Goal: Task Accomplishment & Management: Complete application form

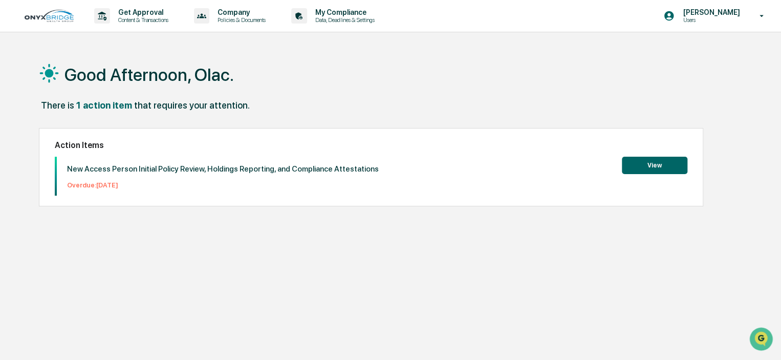
click at [653, 167] on button "View" at bounding box center [655, 165] width 66 height 17
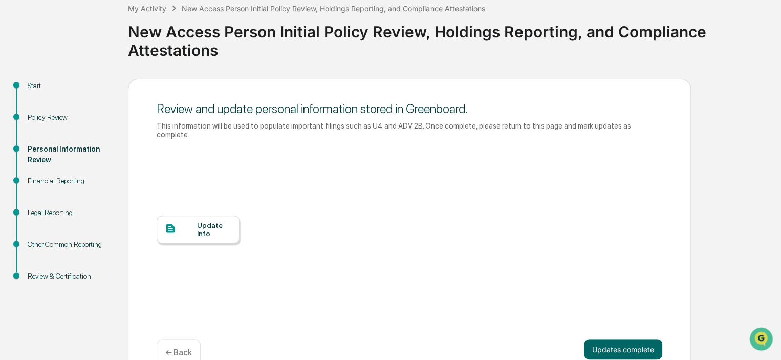
scroll to position [76, 0]
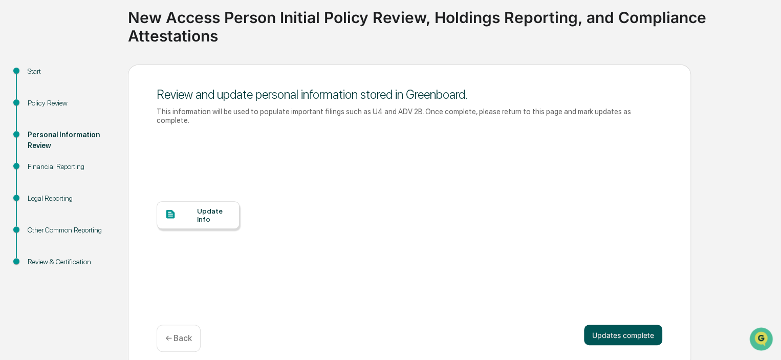
click at [623, 325] on button "Updates complete" at bounding box center [623, 335] width 78 height 20
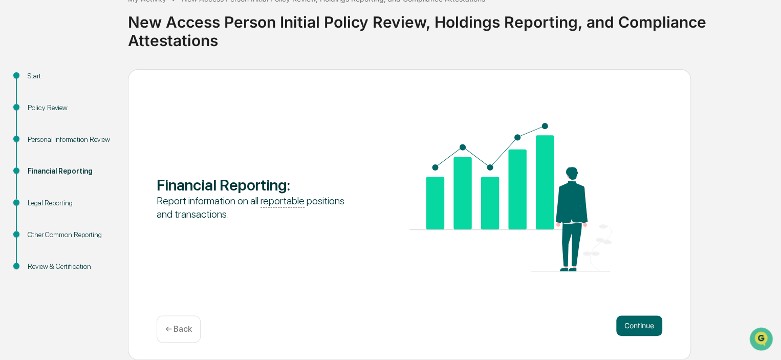
scroll to position [70, 0]
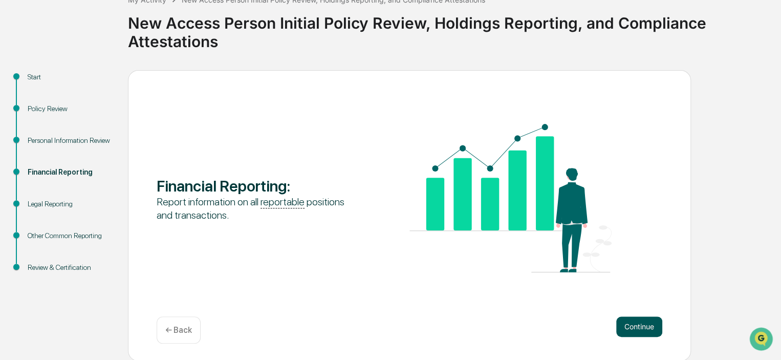
click at [637, 325] on button "Continue" at bounding box center [640, 326] width 46 height 20
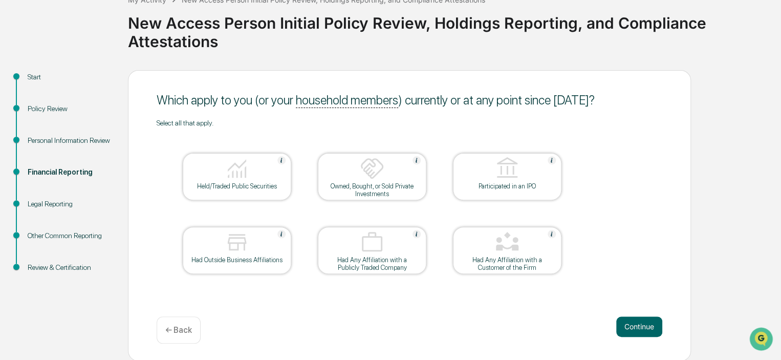
click at [242, 168] on img at bounding box center [237, 168] width 25 height 25
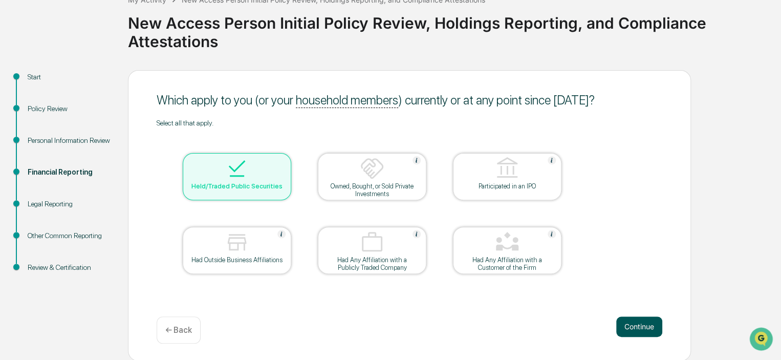
click at [635, 325] on button "Continue" at bounding box center [640, 326] width 46 height 20
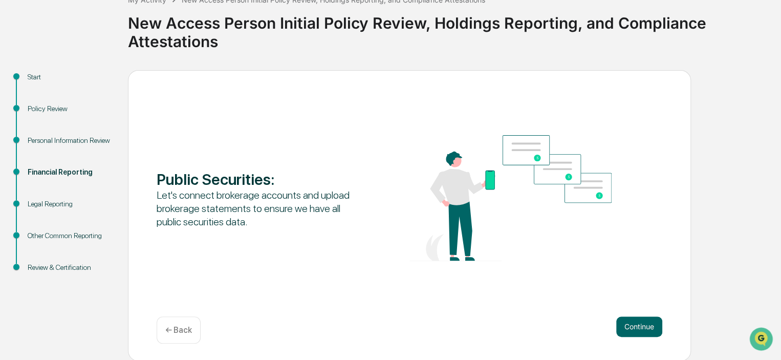
click at [635, 325] on button "Continue" at bounding box center [640, 326] width 46 height 20
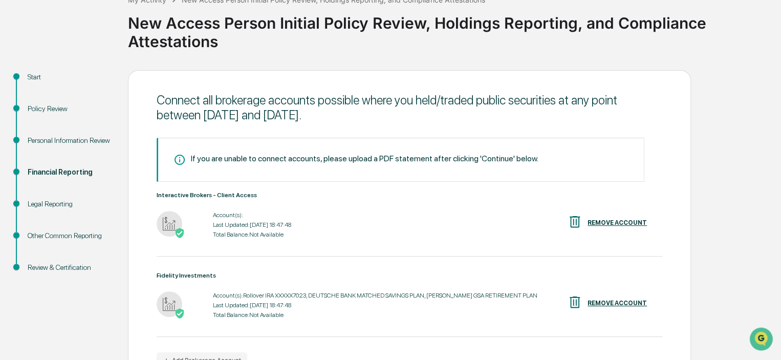
click at [734, 277] on div "Start Policy Review Personal Information Review Financial Reporting Legal Repor…" at bounding box center [390, 246] width 771 height 353
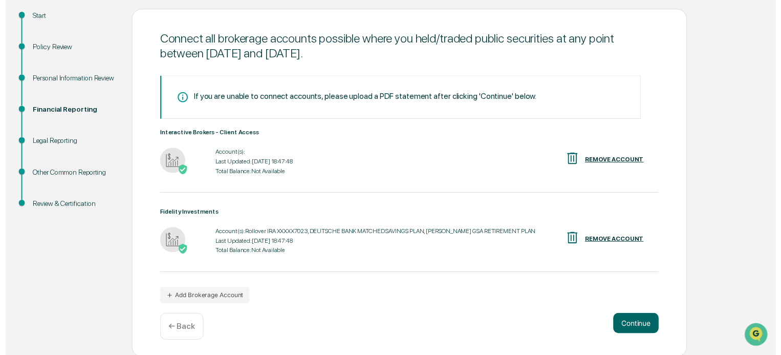
scroll to position [134, 0]
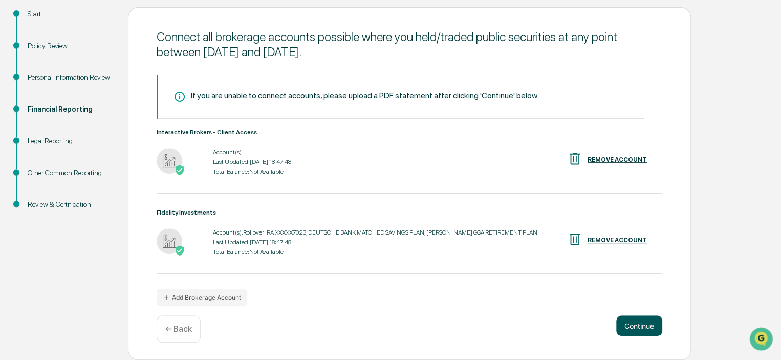
click at [627, 323] on button "Continue" at bounding box center [640, 325] width 46 height 20
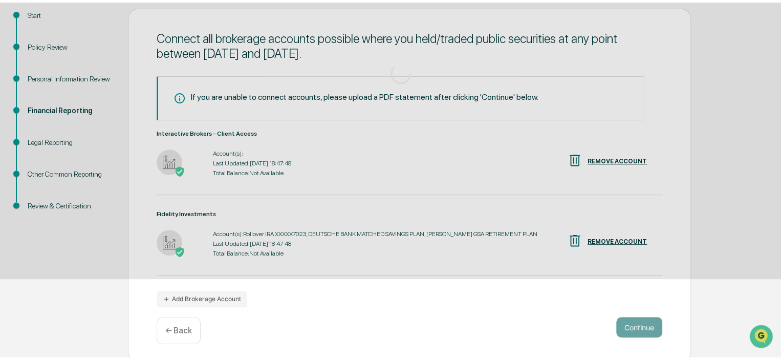
scroll to position [70, 0]
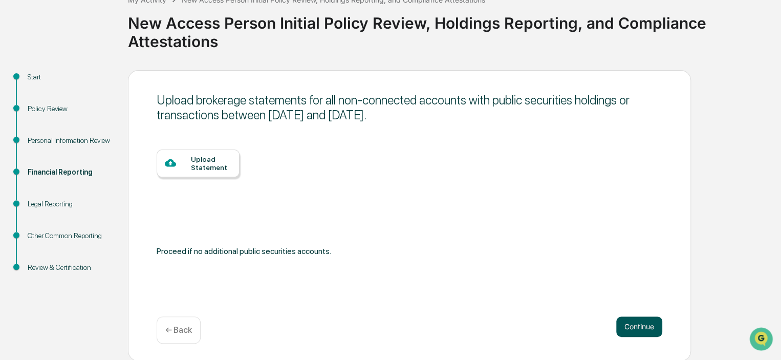
click at [632, 324] on button "Continue" at bounding box center [640, 326] width 46 height 20
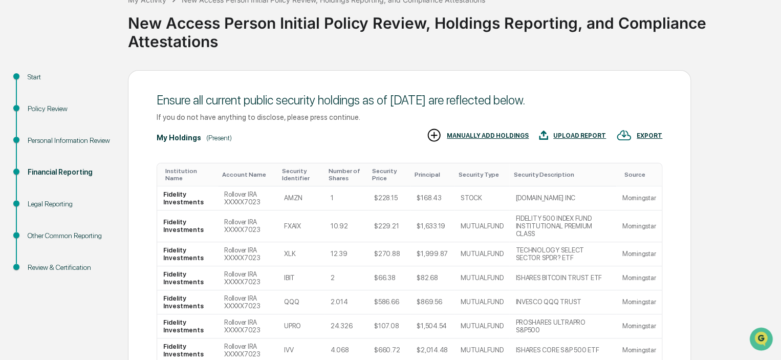
click at [735, 243] on div "Start Policy Review Personal Information Review Financial Reporting Legal Repor…" at bounding box center [390, 297] width 771 height 454
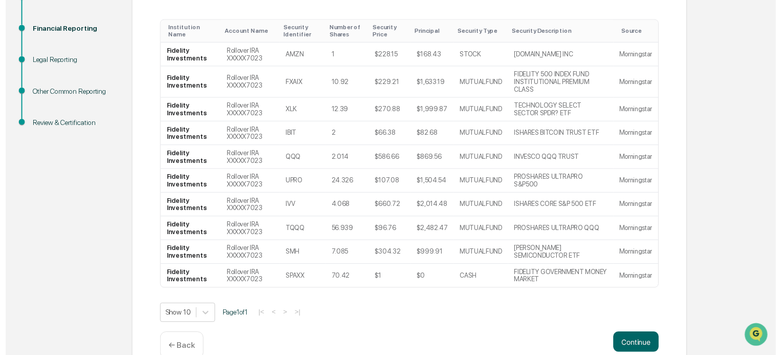
scroll to position [227, 0]
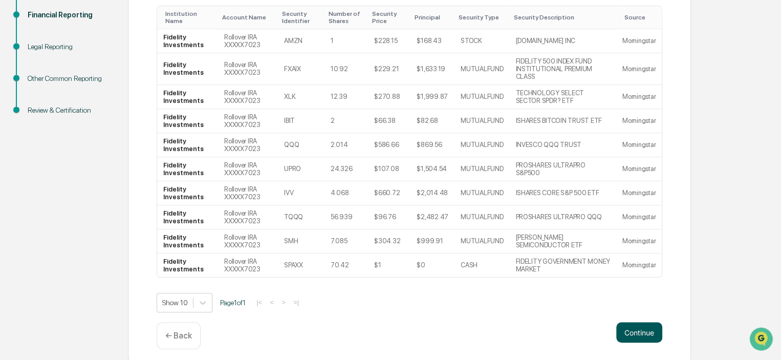
click at [632, 328] on button "Continue" at bounding box center [640, 332] width 46 height 20
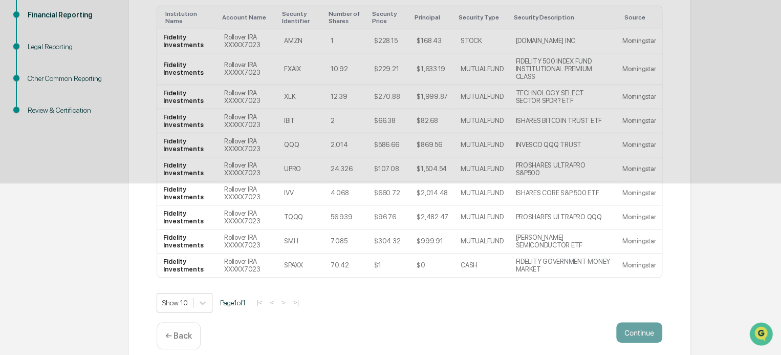
scroll to position [70, 0]
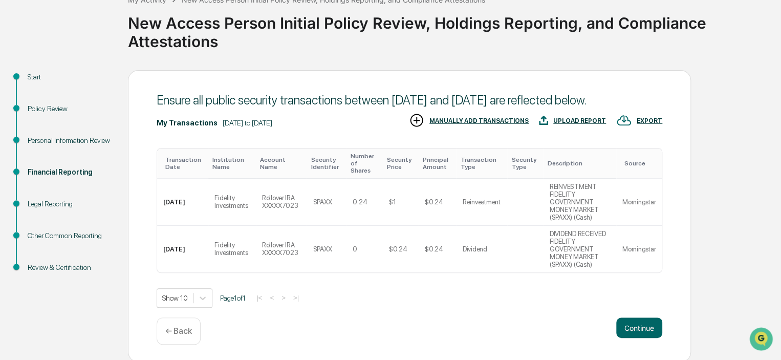
click at [632, 328] on button "Continue" at bounding box center [640, 328] width 46 height 20
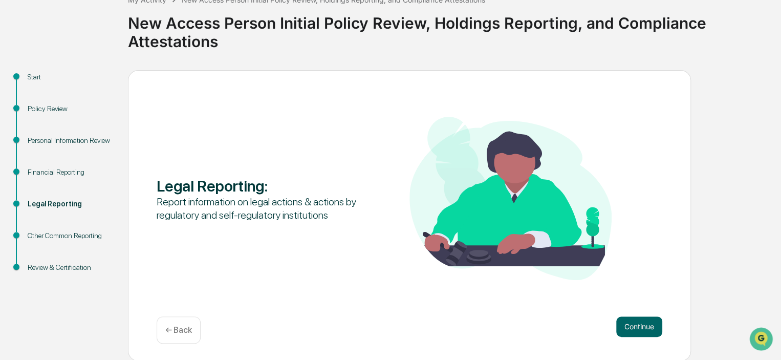
click at [632, 328] on button "Continue" at bounding box center [640, 326] width 46 height 20
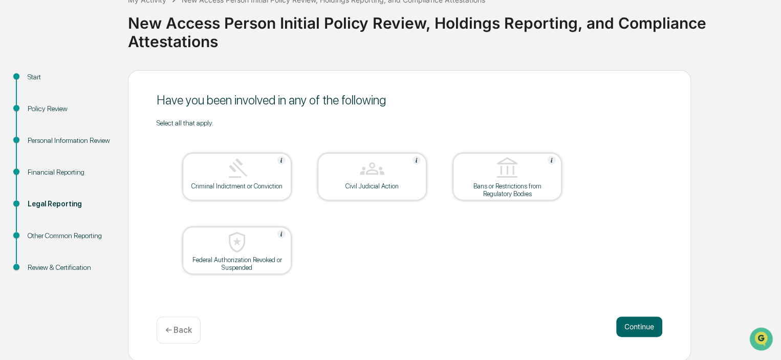
click at [632, 328] on button "Continue" at bounding box center [640, 326] width 46 height 20
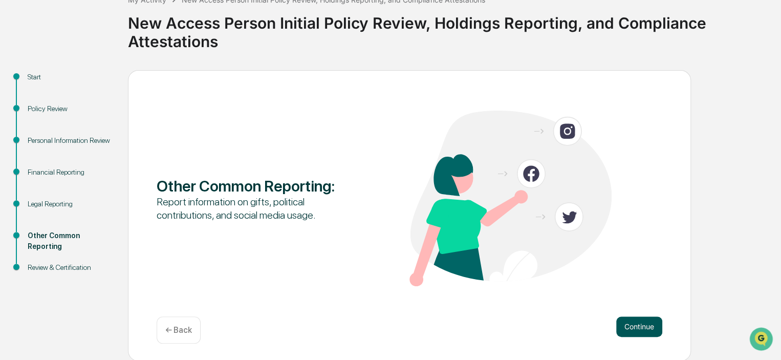
click at [641, 328] on button "Continue" at bounding box center [640, 326] width 46 height 20
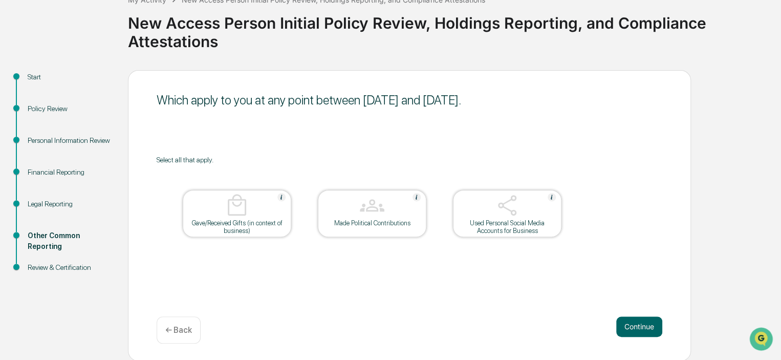
click at [512, 217] on img at bounding box center [507, 205] width 25 height 25
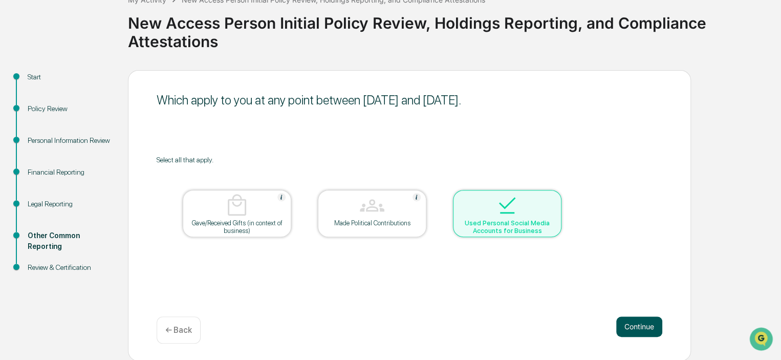
click at [634, 331] on button "Continue" at bounding box center [640, 326] width 46 height 20
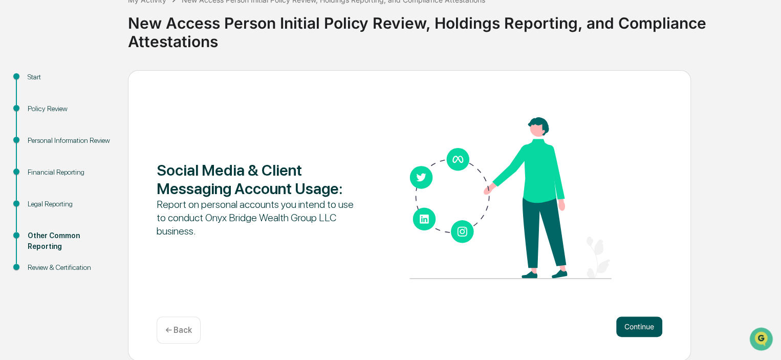
click at [643, 328] on button "Continue" at bounding box center [640, 326] width 46 height 20
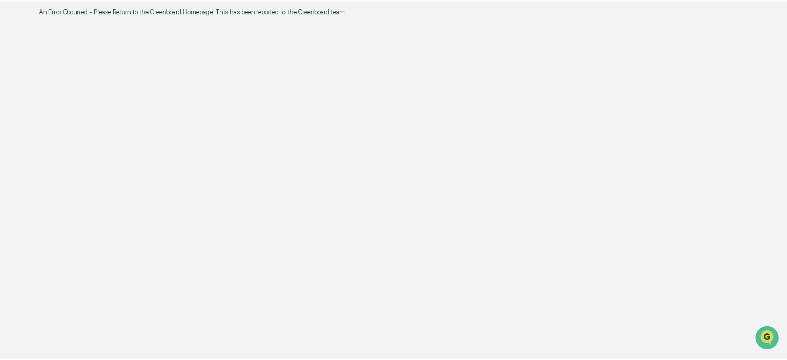
scroll to position [0, 0]
click at [211, 14] on p "An Error Occurred - Please Return to the Greenboard Homepage. This has been rep…" at bounding box center [393, 11] width 708 height 8
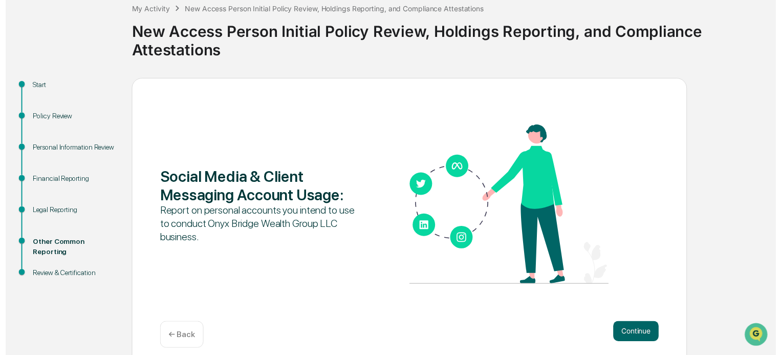
scroll to position [70, 0]
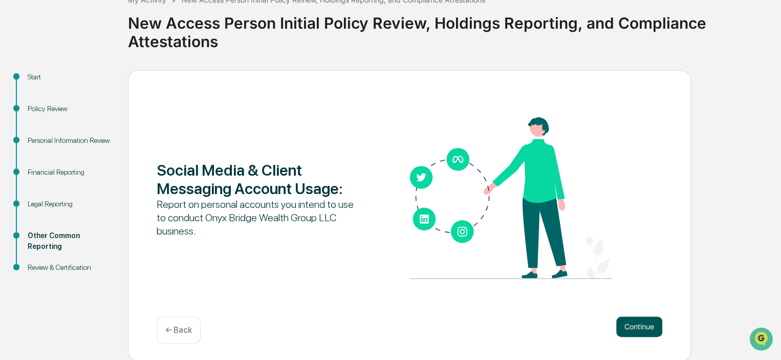
click at [637, 319] on button "Continue" at bounding box center [640, 326] width 46 height 20
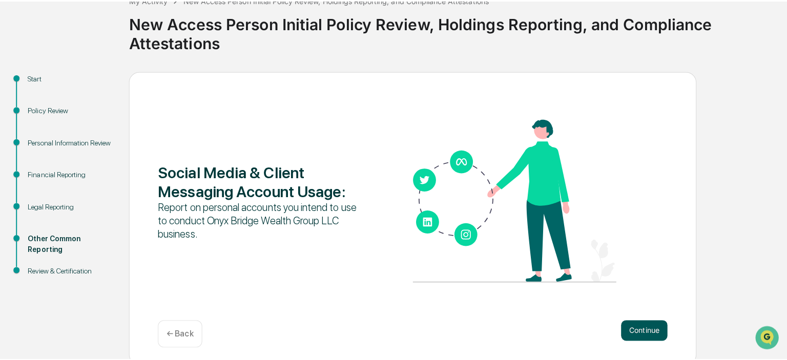
scroll to position [0, 0]
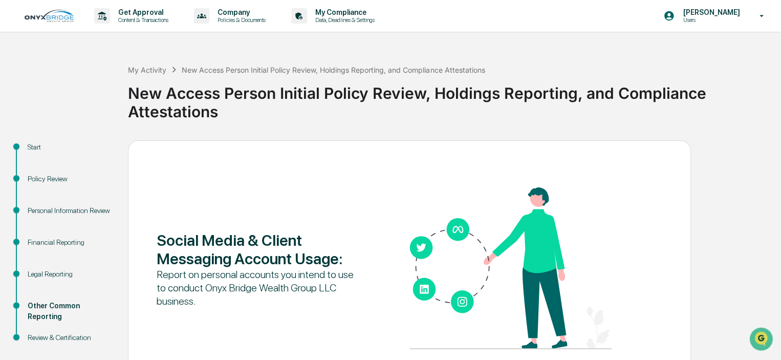
click at [39, 270] on div "Legal Reporting" at bounding box center [70, 274] width 84 height 11
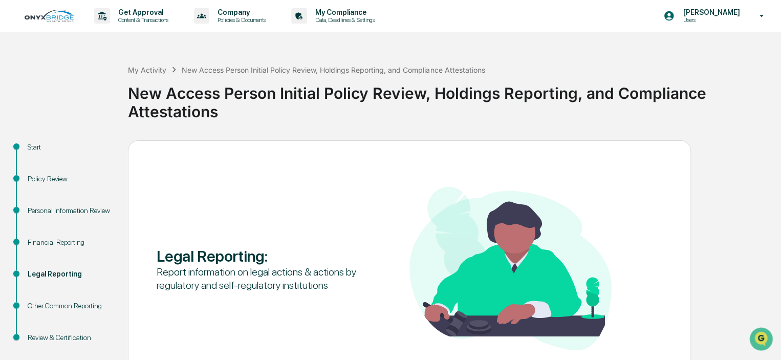
click at [499, 169] on div "Legal Reporting : Report information on legal actions & actions by regulatory a…" at bounding box center [409, 285] width 563 height 291
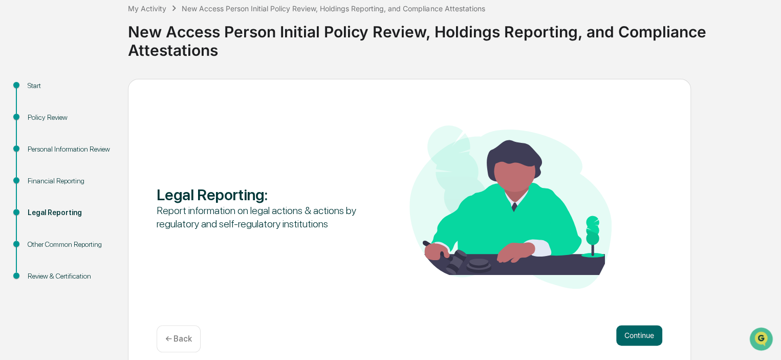
scroll to position [70, 0]
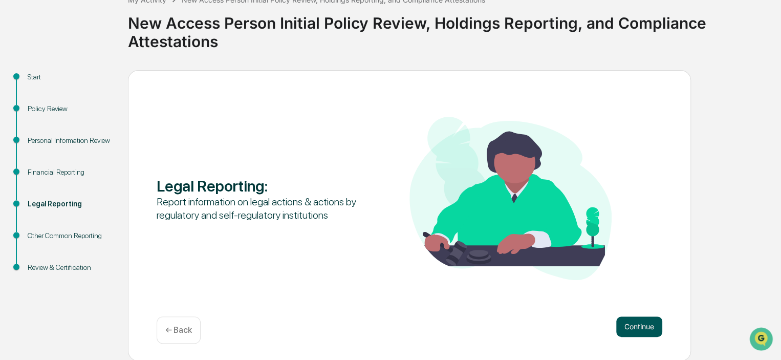
click at [637, 330] on button "Continue" at bounding box center [640, 326] width 46 height 20
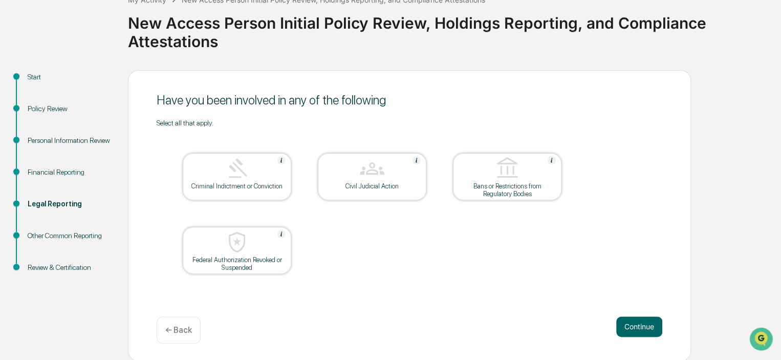
click at [637, 330] on button "Continue" at bounding box center [640, 326] width 46 height 20
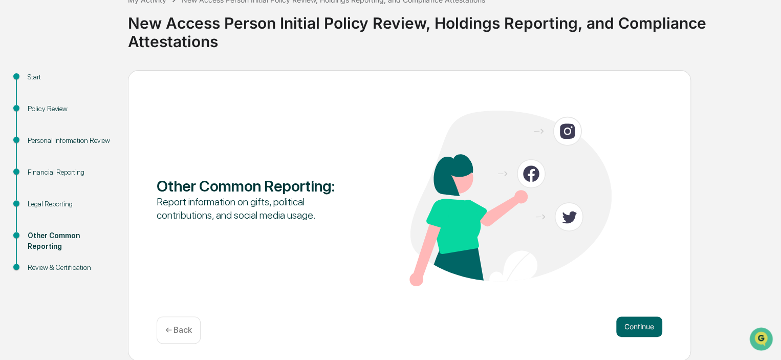
click at [637, 330] on button "Continue" at bounding box center [640, 326] width 46 height 20
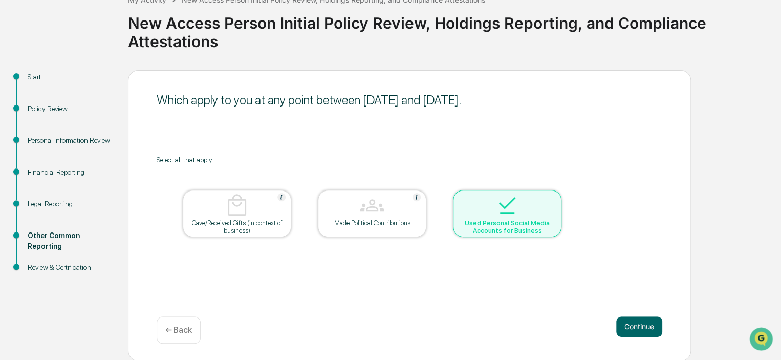
click at [516, 218] on div at bounding box center [507, 206] width 102 height 26
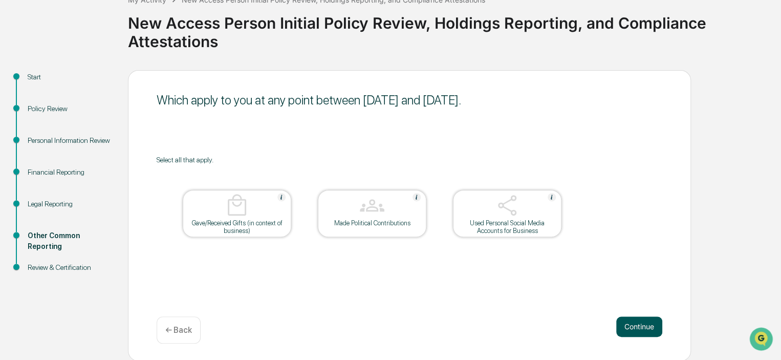
click at [631, 323] on button "Continue" at bounding box center [640, 326] width 46 height 20
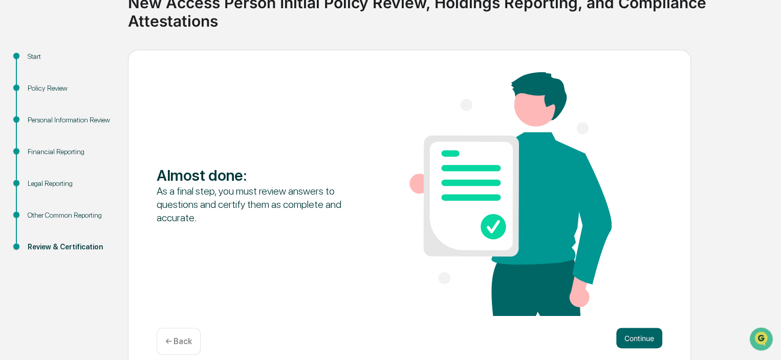
scroll to position [102, 0]
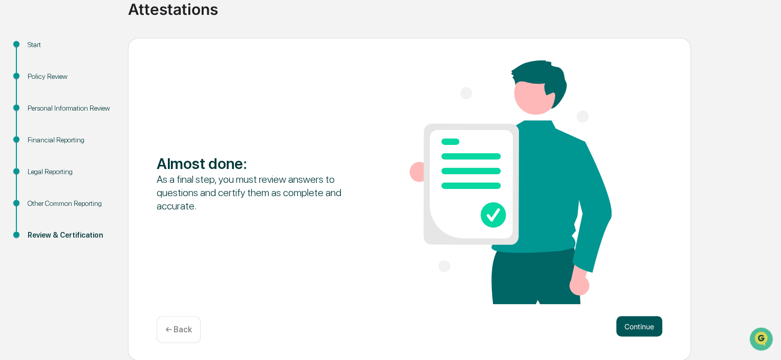
click at [637, 325] on button "Continue" at bounding box center [640, 326] width 46 height 20
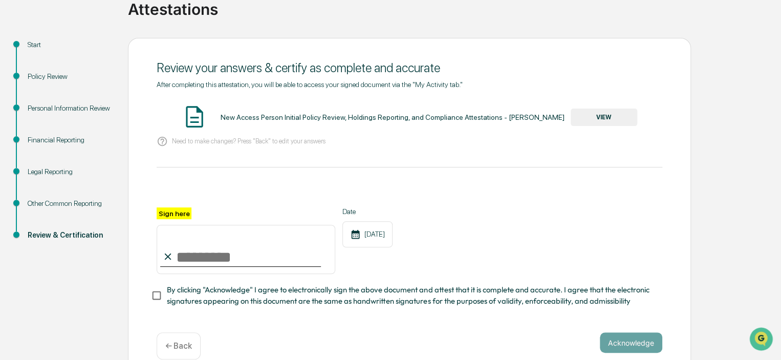
click at [602, 120] on button "VIEW" at bounding box center [604, 117] width 67 height 17
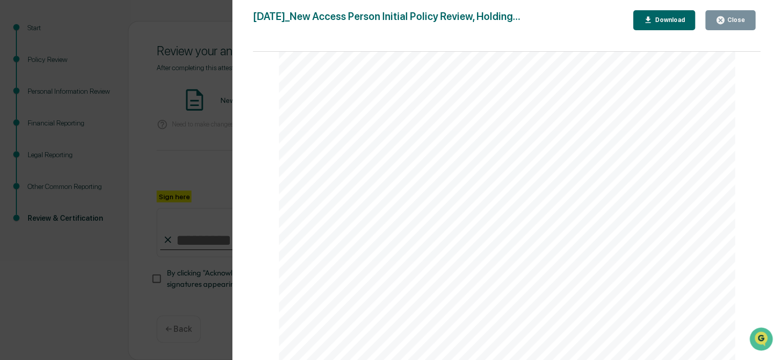
scroll to position [3081, 0]
click at [670, 20] on div "Download" at bounding box center [669, 19] width 32 height 7
click at [733, 22] on div "Close" at bounding box center [736, 19] width 20 height 7
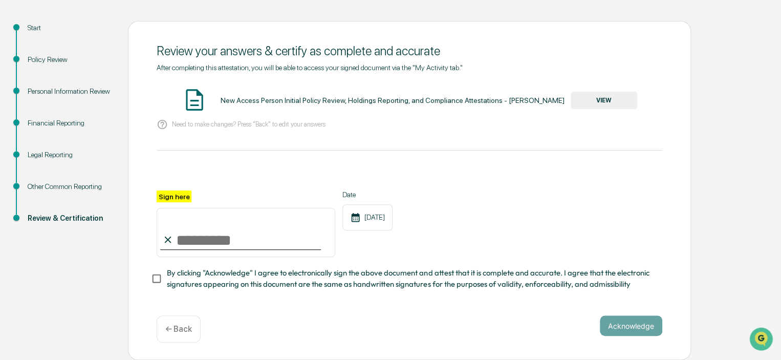
click at [51, 118] on div "Financial Reporting" at bounding box center [70, 123] width 84 height 11
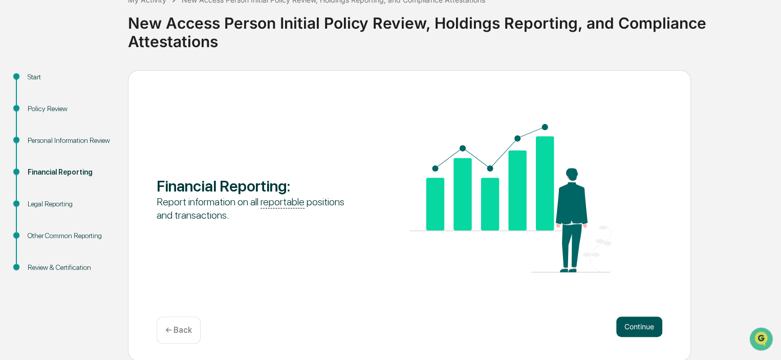
click at [646, 331] on button "Continue" at bounding box center [640, 326] width 46 height 20
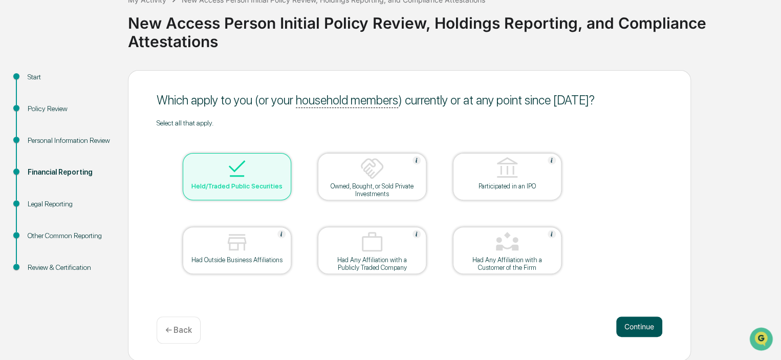
click at [649, 326] on button "Continue" at bounding box center [640, 326] width 46 height 20
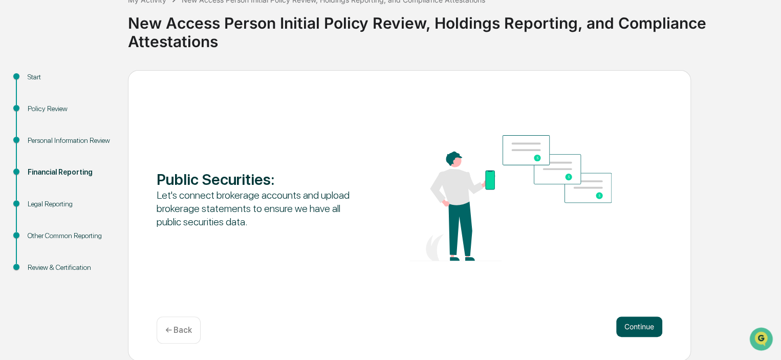
click at [648, 329] on button "Continue" at bounding box center [640, 326] width 46 height 20
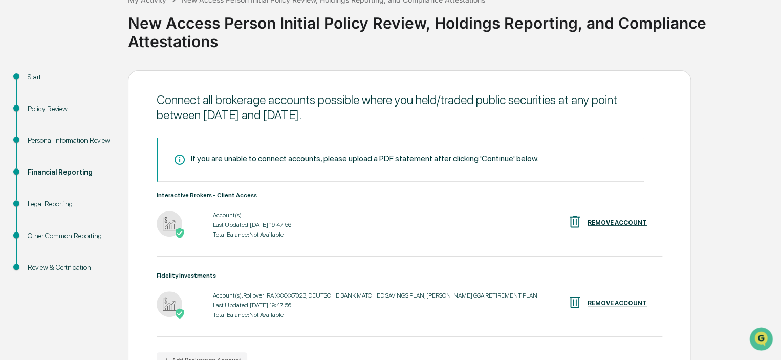
click at [713, 263] on div "Start Policy Review Personal Information Review Financial Reporting Legal Repor…" at bounding box center [390, 246] width 771 height 353
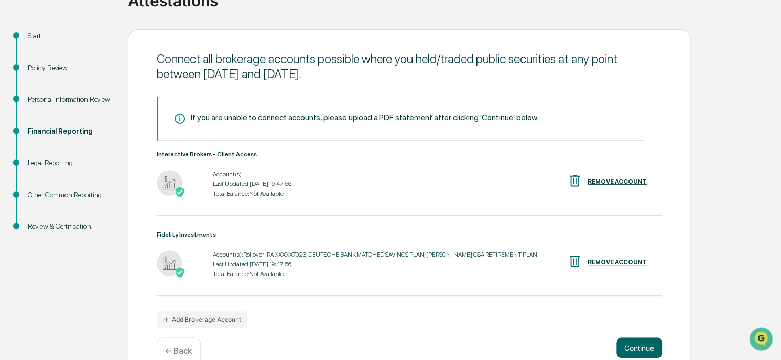
scroll to position [132, 0]
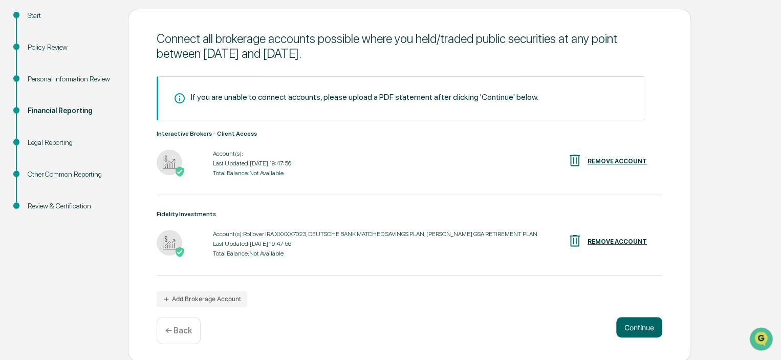
click at [71, 202] on div "Review & Certification" at bounding box center [70, 206] width 84 height 11
click at [640, 329] on button "Continue" at bounding box center [640, 327] width 46 height 20
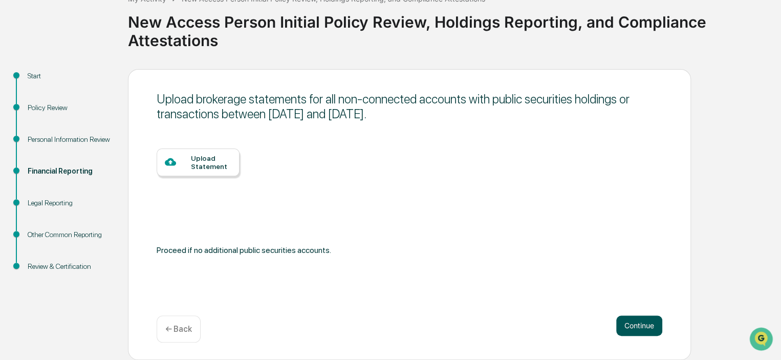
scroll to position [70, 0]
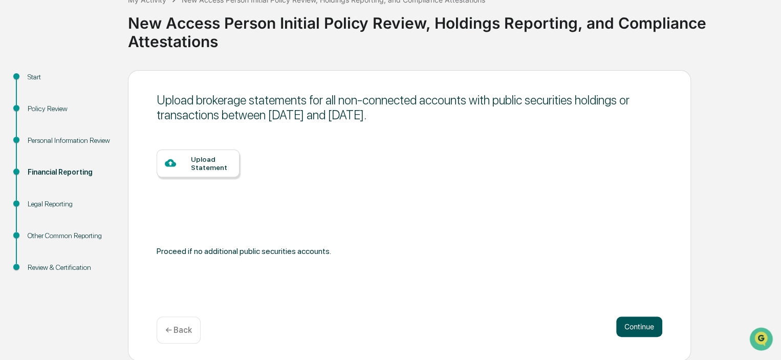
click at [640, 329] on button "Continue" at bounding box center [640, 326] width 46 height 20
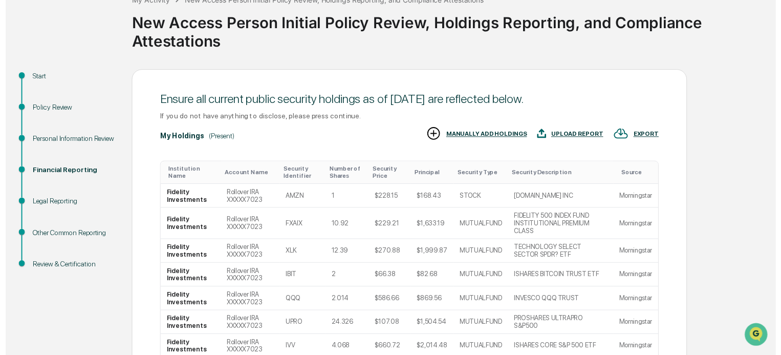
scroll to position [227, 0]
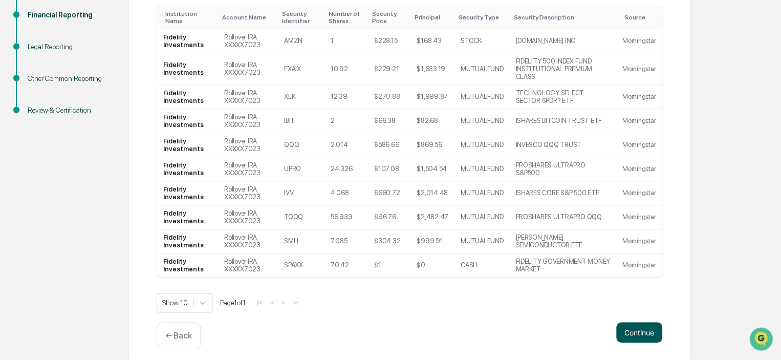
click at [643, 325] on button "Continue" at bounding box center [640, 332] width 46 height 20
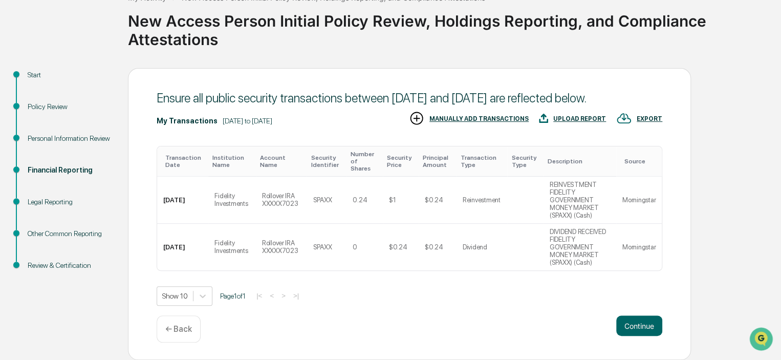
scroll to position [70, 0]
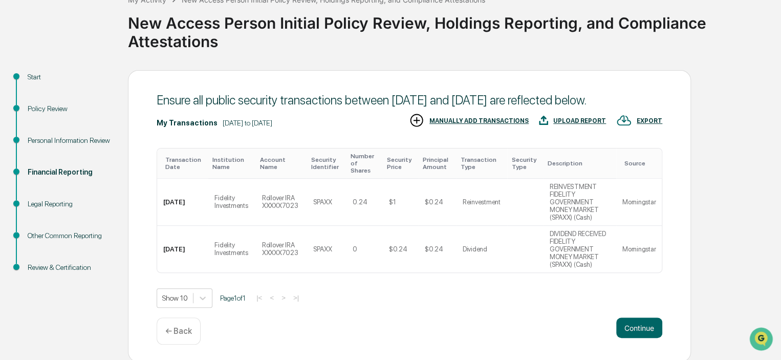
click at [643, 325] on button "Continue" at bounding box center [640, 328] width 46 height 20
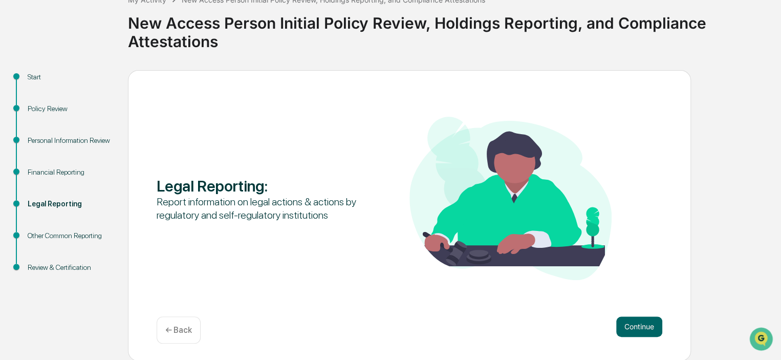
click at [643, 325] on button "Continue" at bounding box center [640, 326] width 46 height 20
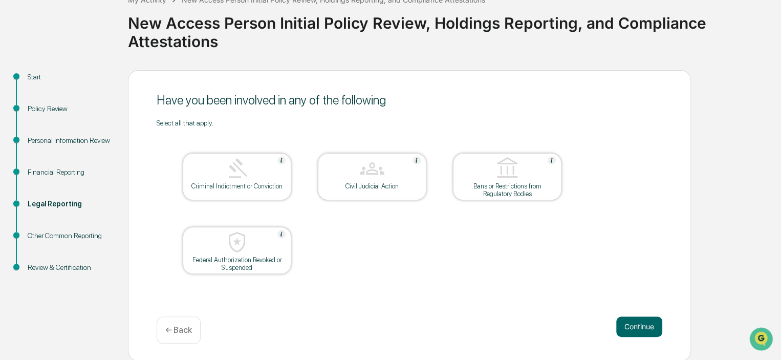
click at [643, 325] on button "Continue" at bounding box center [640, 326] width 46 height 20
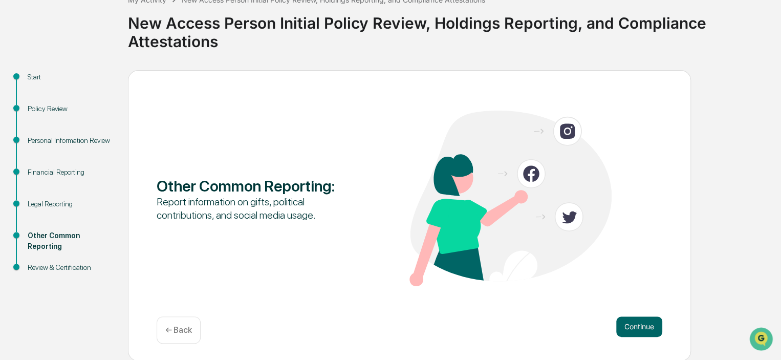
click at [643, 325] on button "Continue" at bounding box center [640, 326] width 46 height 20
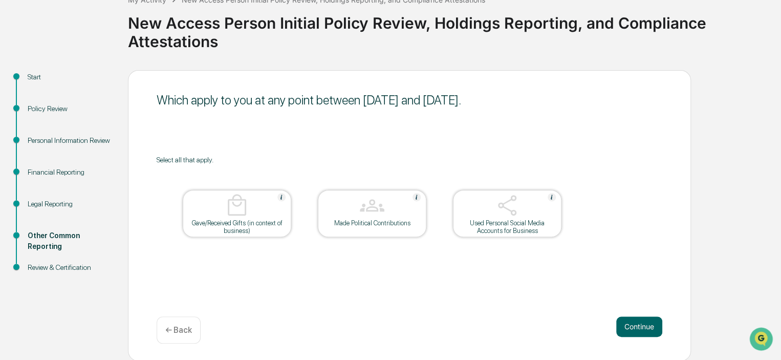
click at [643, 325] on button "Continue" at bounding box center [640, 326] width 46 height 20
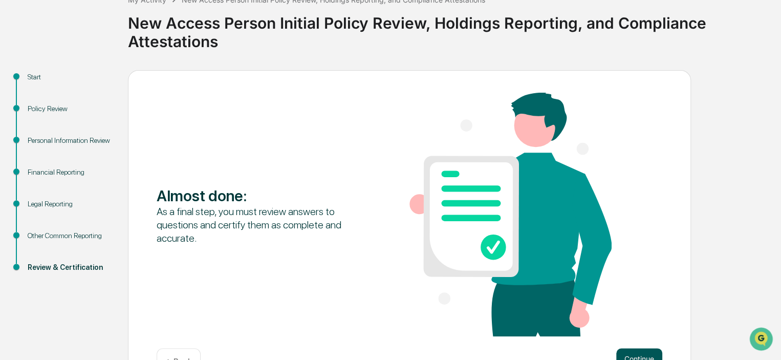
click at [643, 351] on button "Continue" at bounding box center [640, 358] width 46 height 20
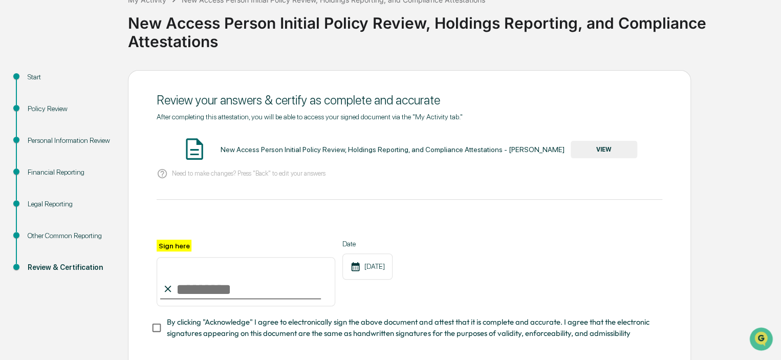
click at [609, 147] on button "VIEW" at bounding box center [604, 149] width 67 height 17
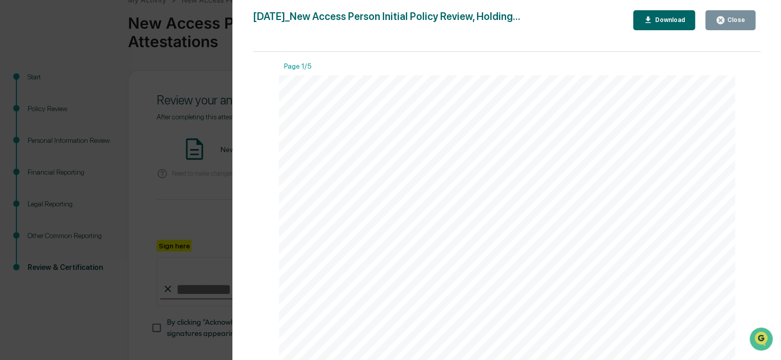
click at [729, 23] on div "Close" at bounding box center [736, 19] width 20 height 7
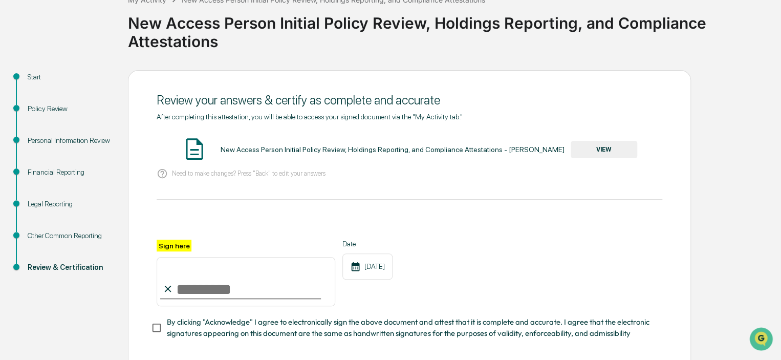
click at [186, 288] on input "Sign here" at bounding box center [246, 281] width 179 height 49
type input "**********"
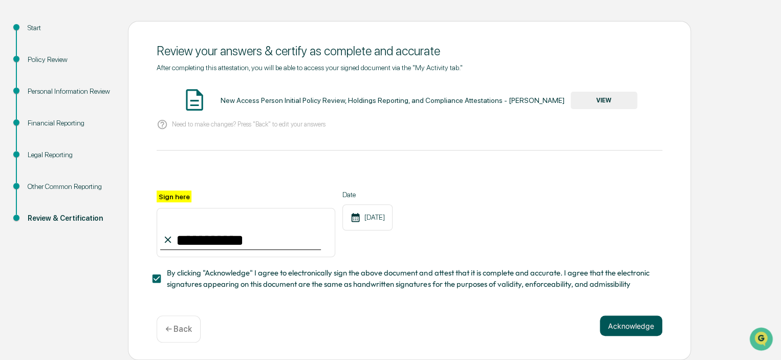
click at [649, 325] on button "Acknowledge" at bounding box center [631, 325] width 62 height 20
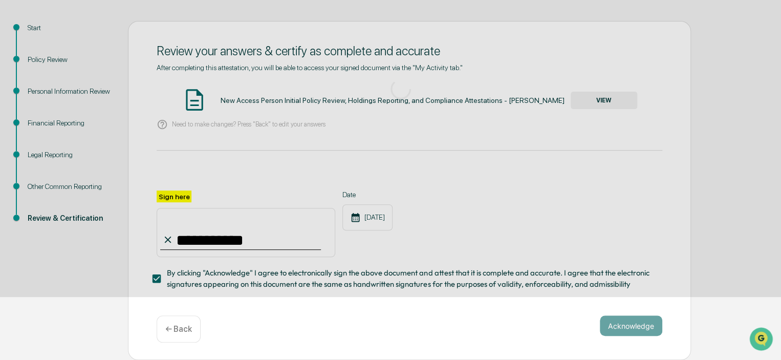
scroll to position [70, 0]
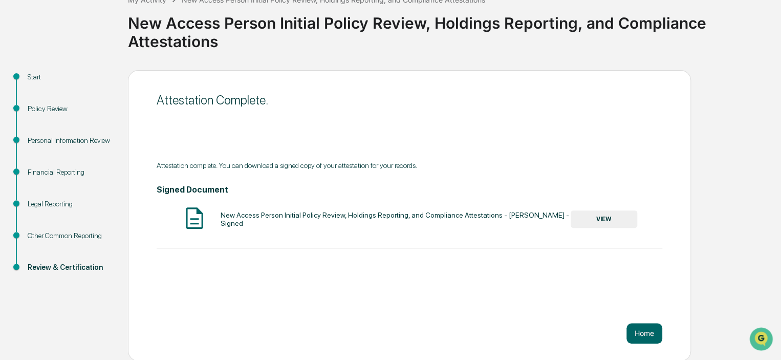
click at [608, 220] on button "VIEW" at bounding box center [604, 218] width 67 height 17
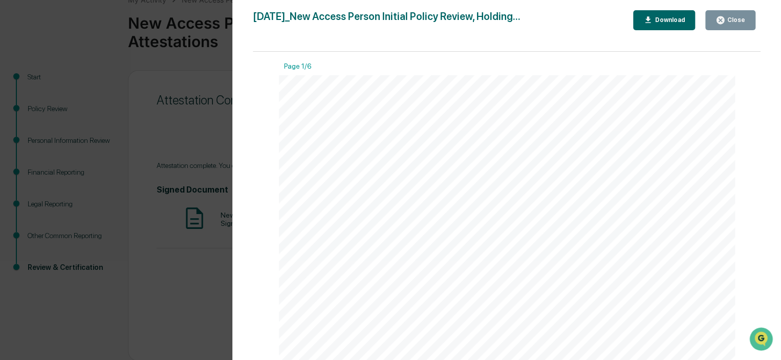
click at [665, 22] on div "Download" at bounding box center [669, 19] width 32 height 7
click at [195, 131] on div "Version History [DATE] 07:50 PM [PERSON_NAME] [DATE]_New Access Person Initial …" at bounding box center [390, 180] width 781 height 360
